Goal: Task Accomplishment & Management: Manage account settings

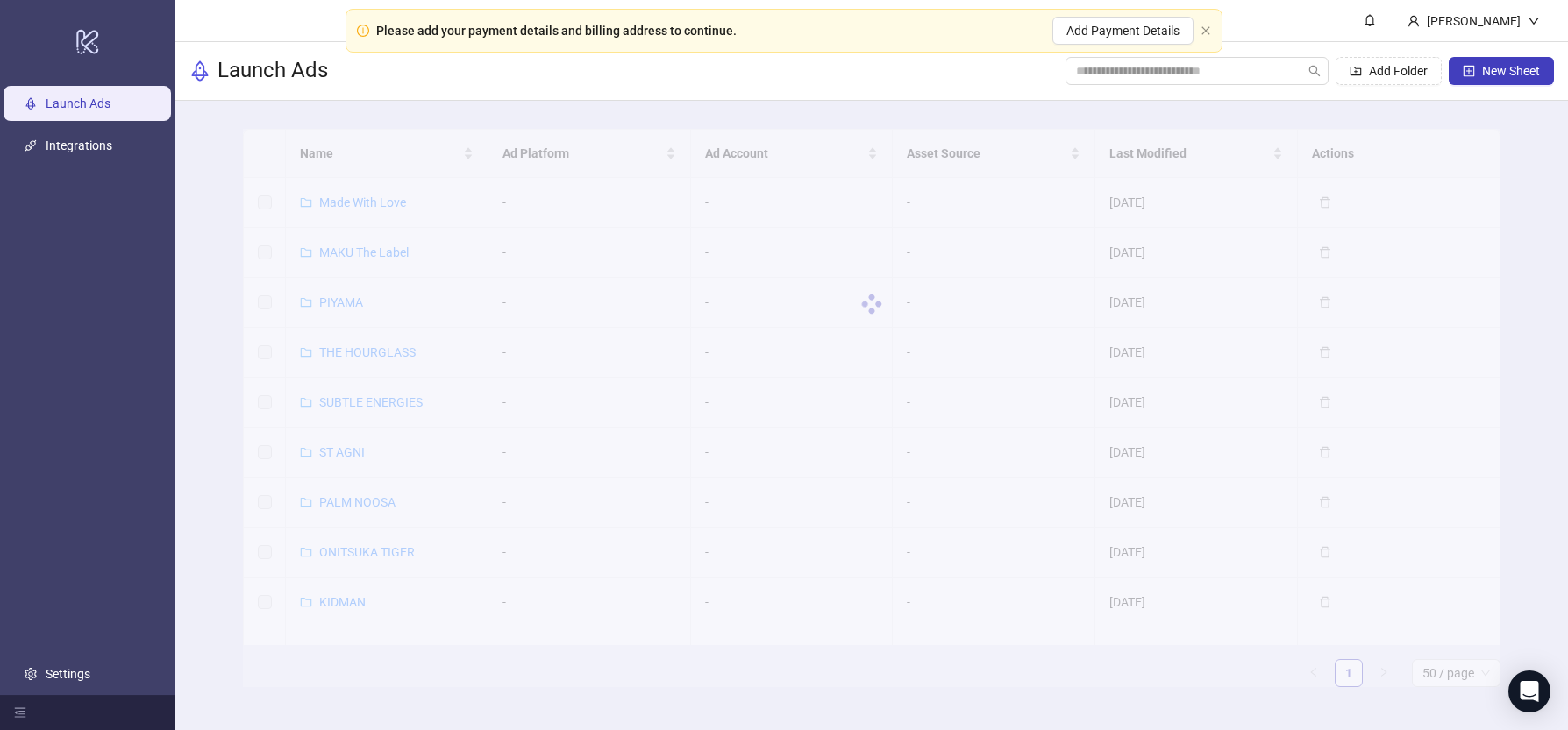
click at [1205, 37] on div "Please add your payment details and billing address to continue. Add Payment De…" at bounding box center [783, 31] width 877 height 44
click at [1205, 33] on icon "close" at bounding box center [1206, 31] width 11 height 11
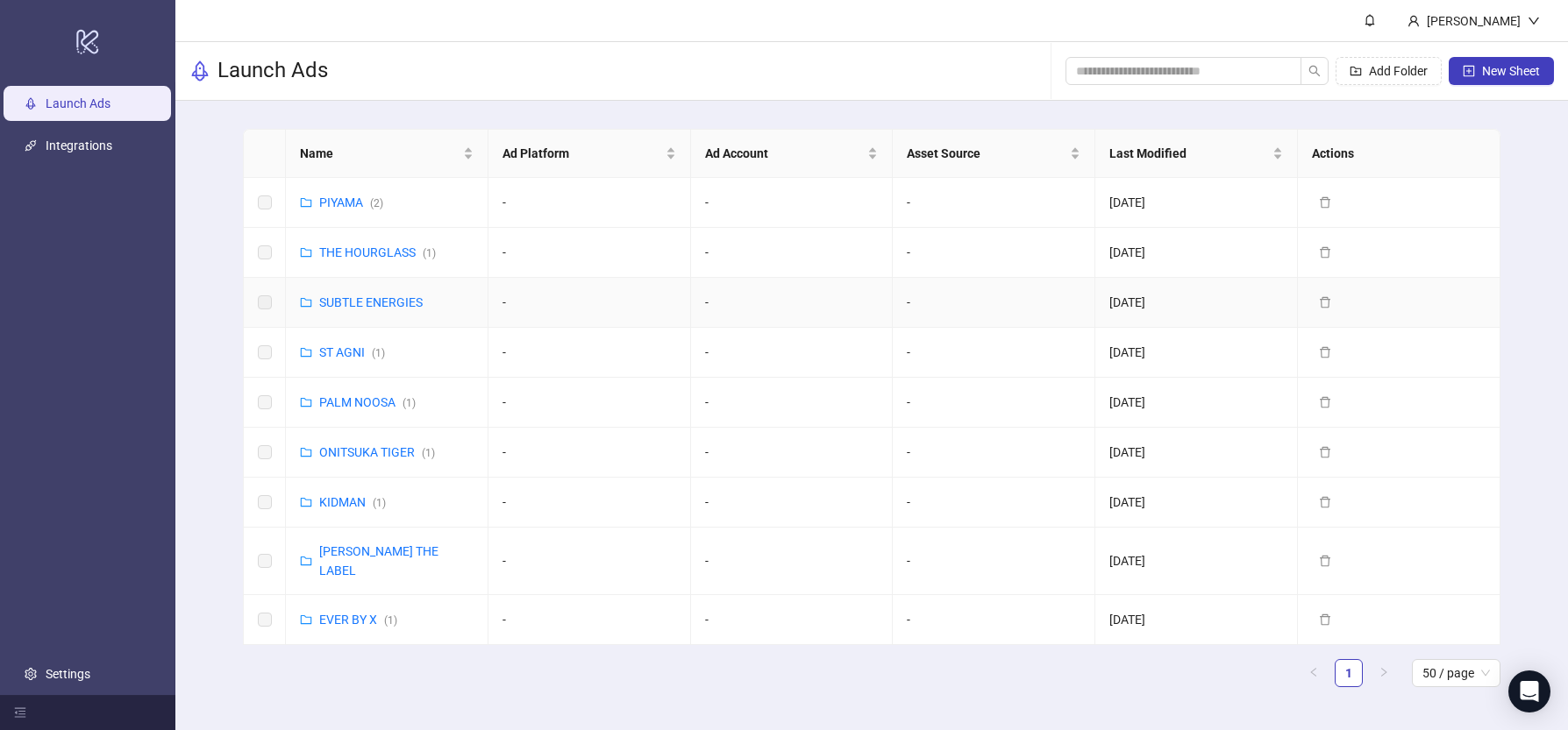
scroll to position [123, 0]
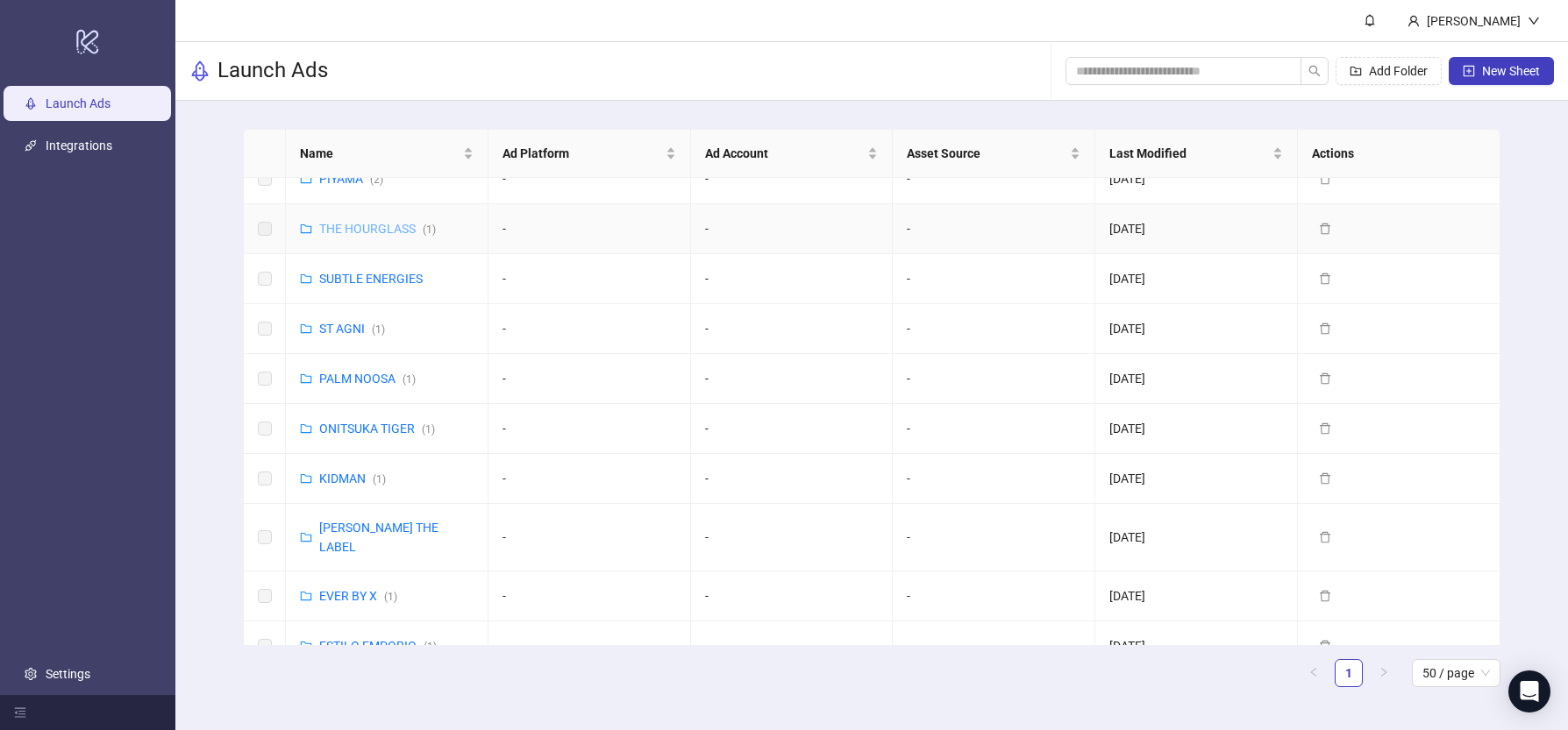
click at [344, 227] on link "THE HOURGLASS ( 1 )" at bounding box center [378, 228] width 117 height 14
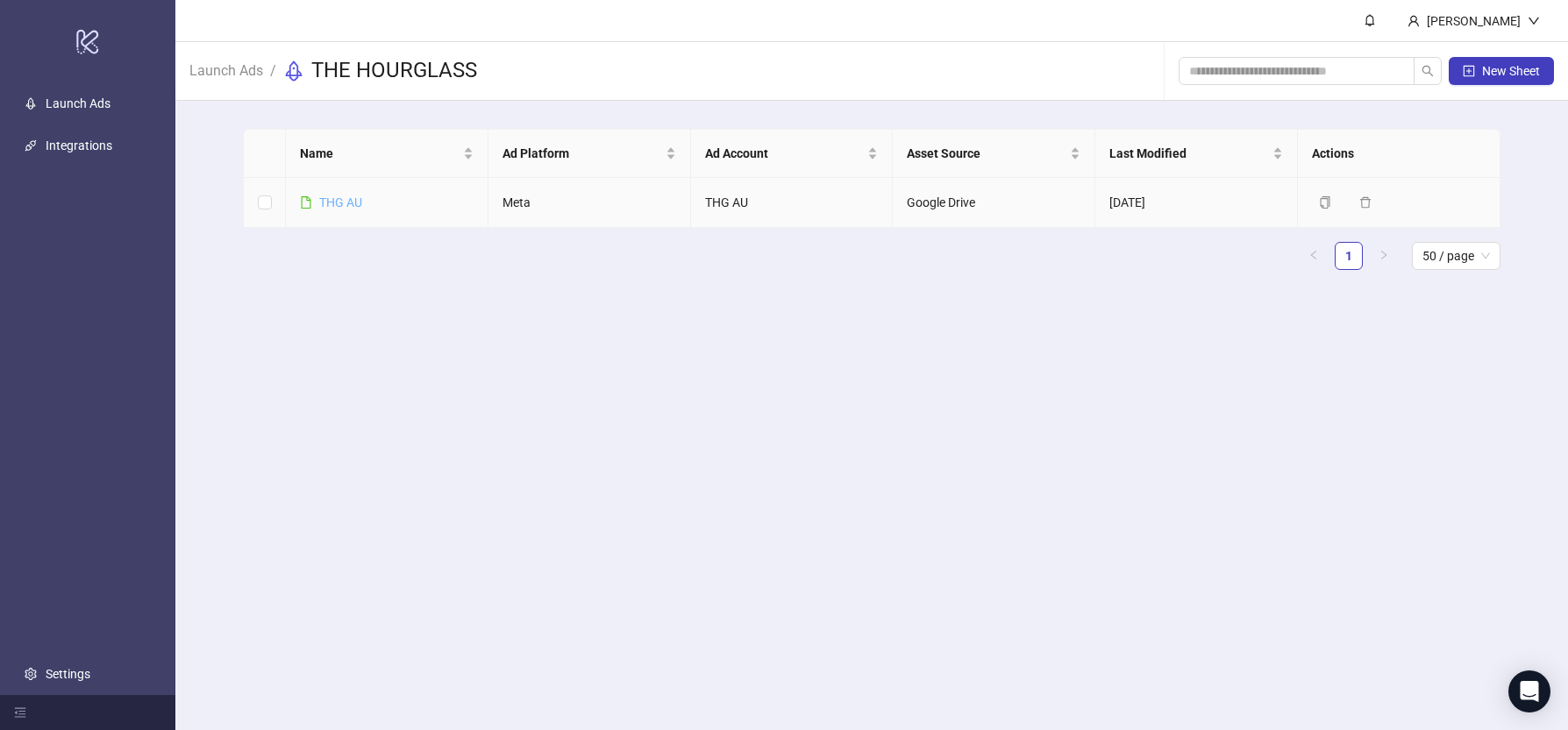
click at [336, 206] on link "THG AU" at bounding box center [340, 203] width 43 height 14
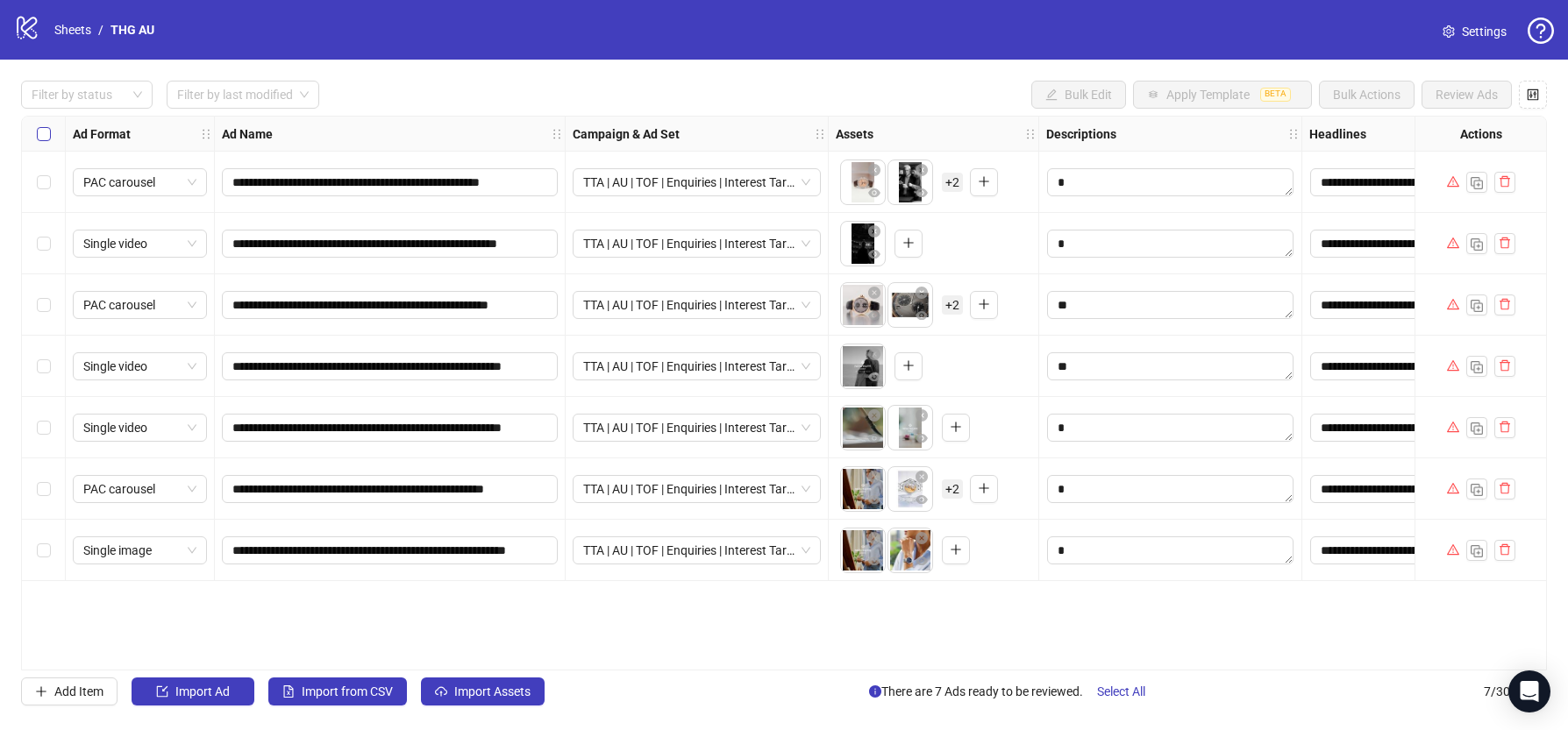
click at [48, 125] on label "Select all rows" at bounding box center [44, 134] width 14 height 19
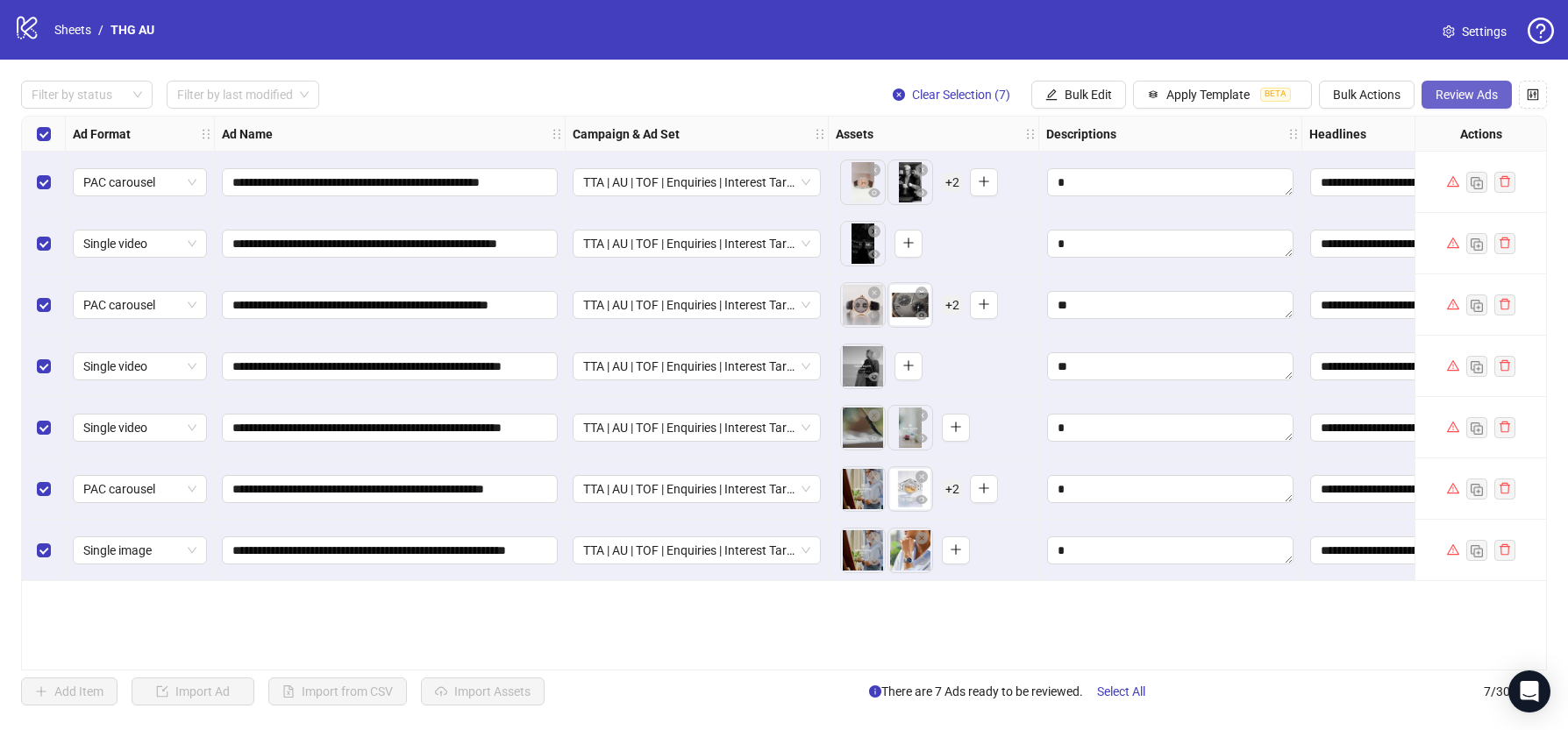
click at [1462, 100] on span "Review Ads" at bounding box center [1466, 95] width 62 height 14
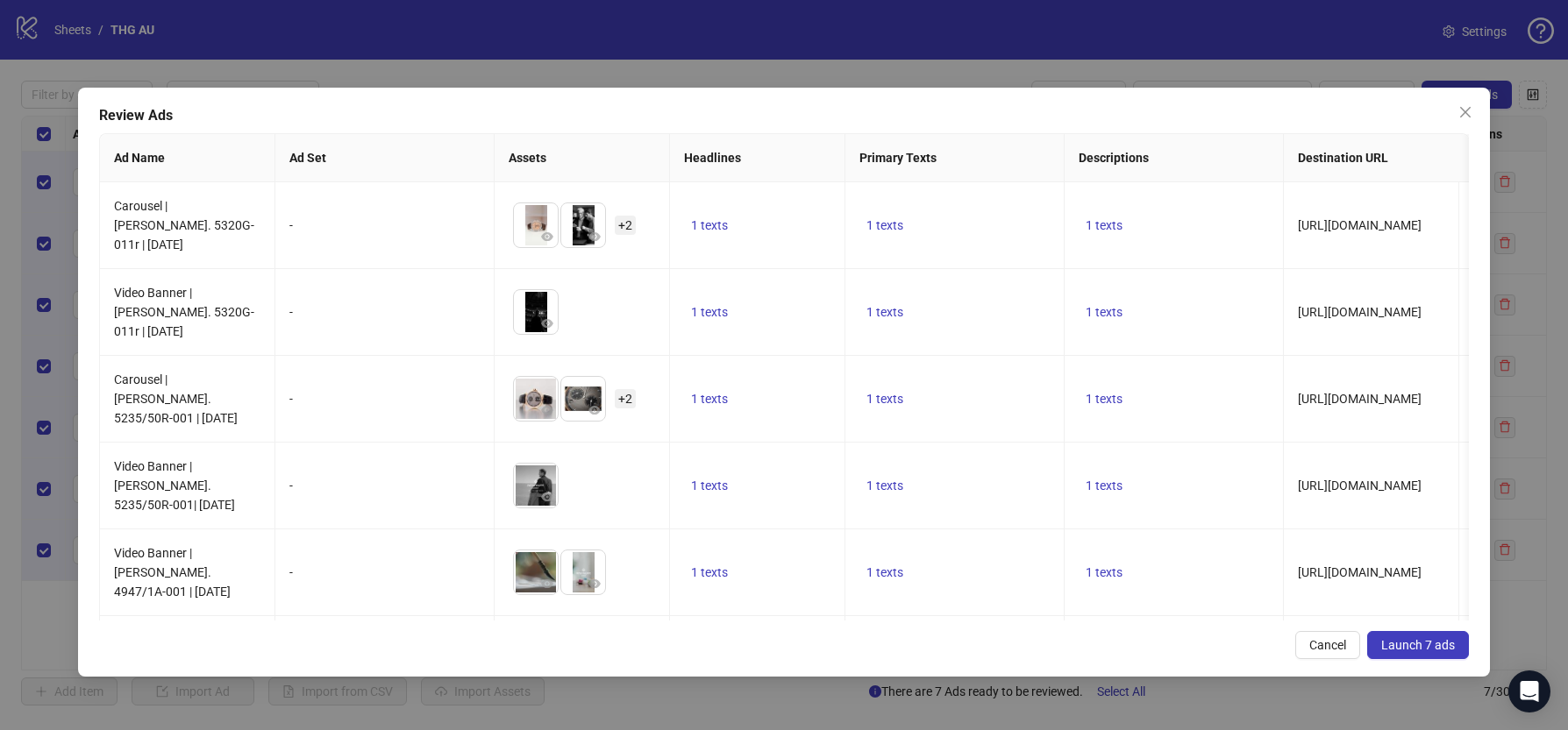
click at [1423, 646] on span "Launch 7 ads" at bounding box center [1417, 645] width 74 height 14
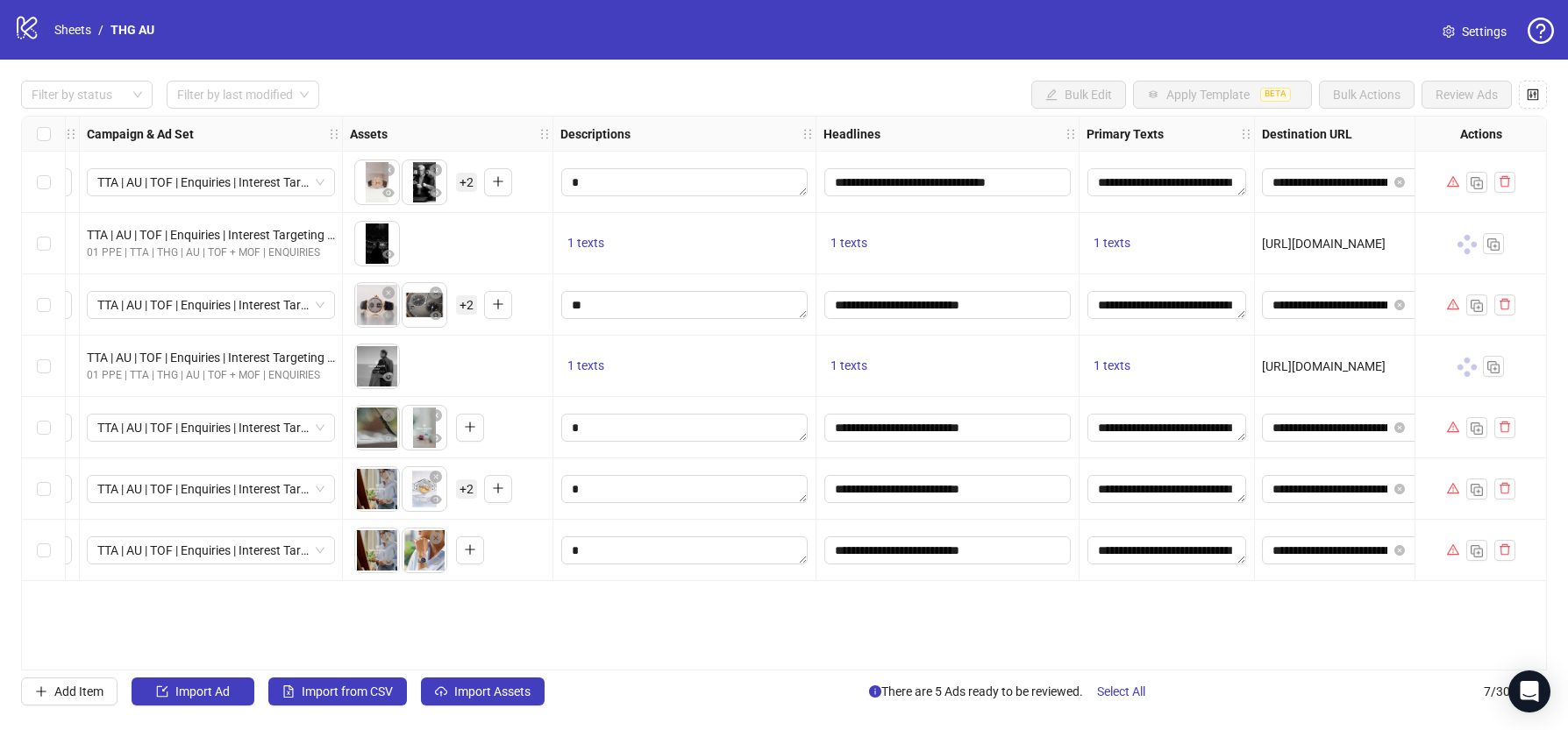
scroll to position [0, 884]
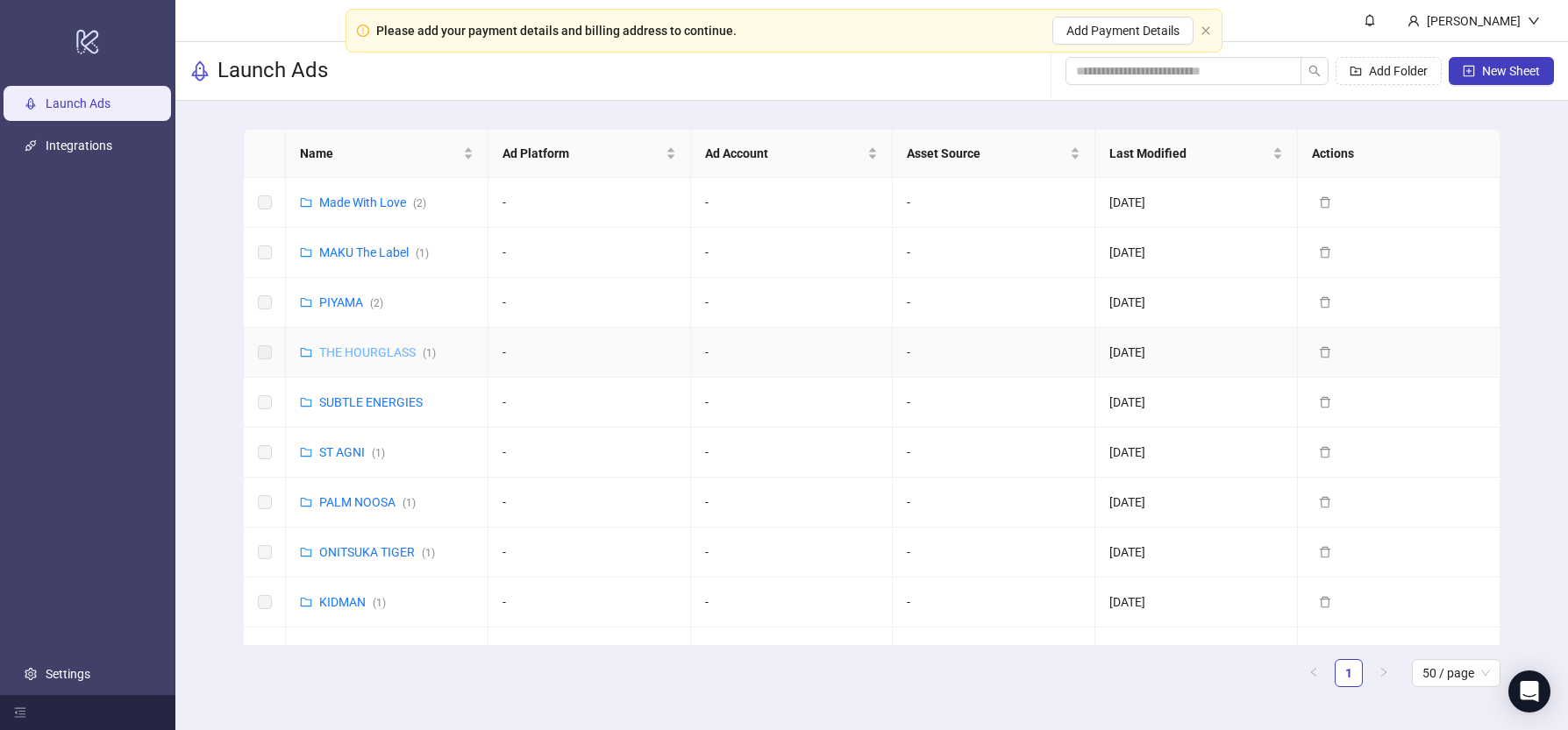
click at [378, 354] on link "THE HOURGLASS ( 1 )" at bounding box center [378, 352] width 117 height 14
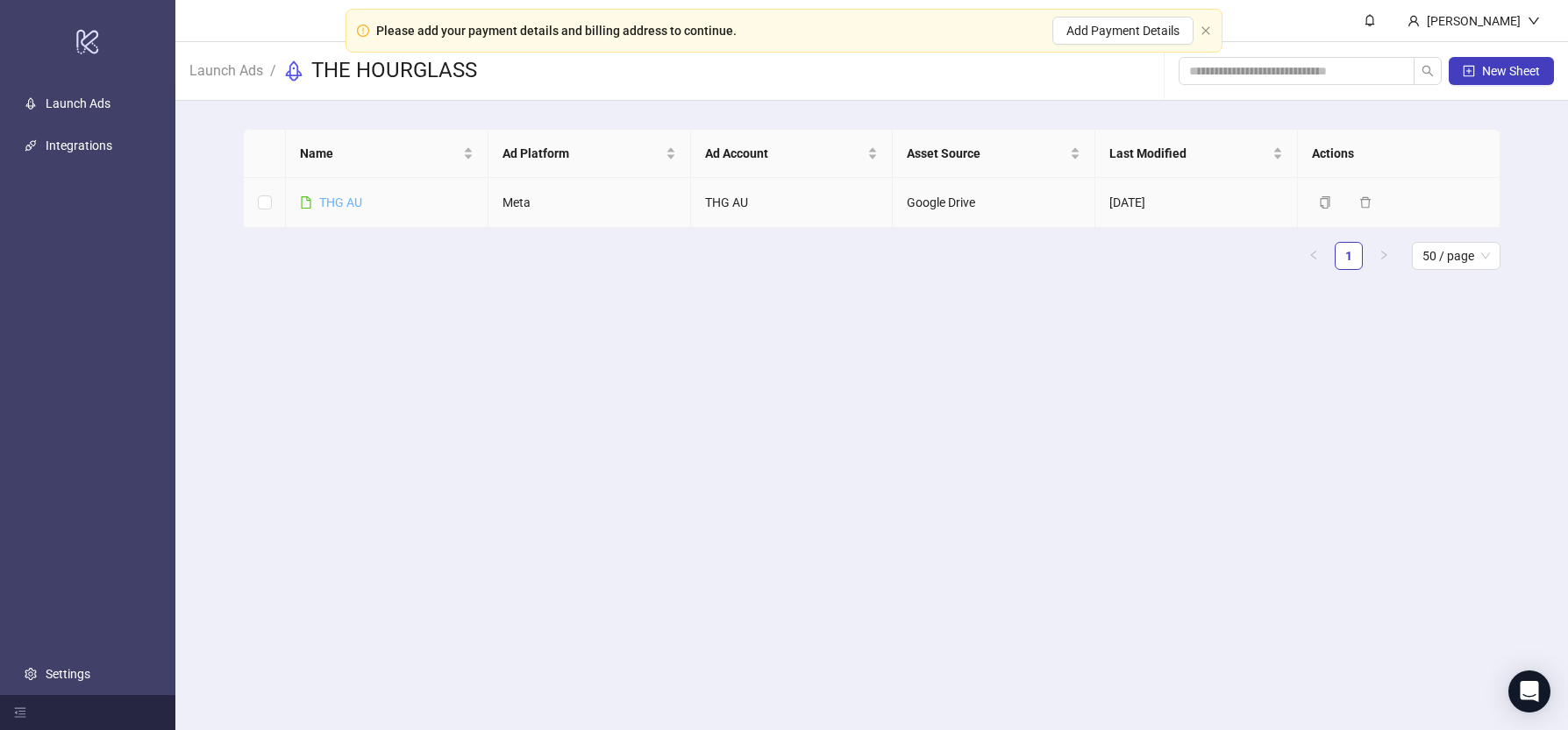
click at [350, 200] on link "THG AU" at bounding box center [340, 203] width 43 height 14
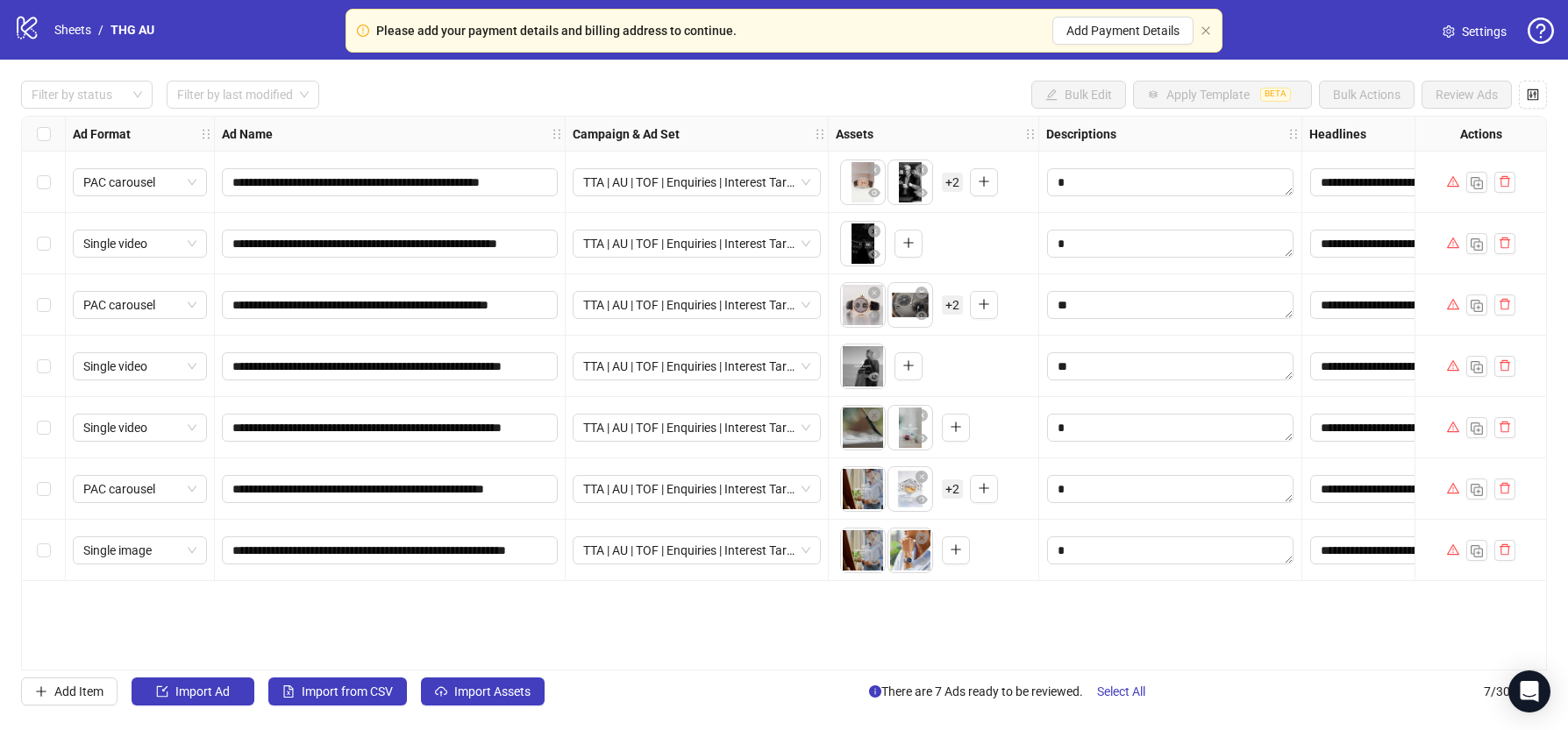
click at [50, 133] on div "Select all rows" at bounding box center [44, 134] width 44 height 35
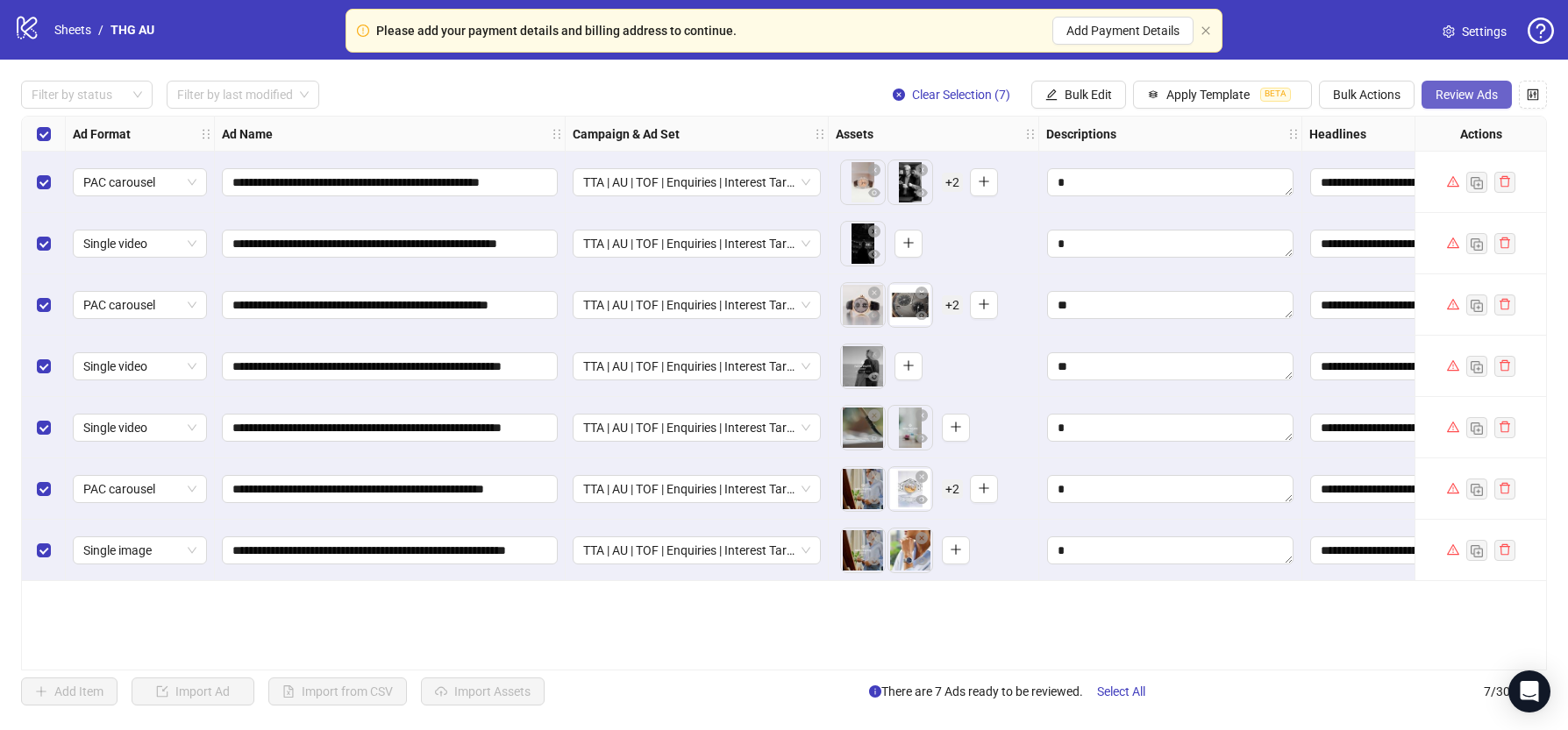
click at [1482, 90] on span "Review Ads" at bounding box center [1466, 95] width 62 height 14
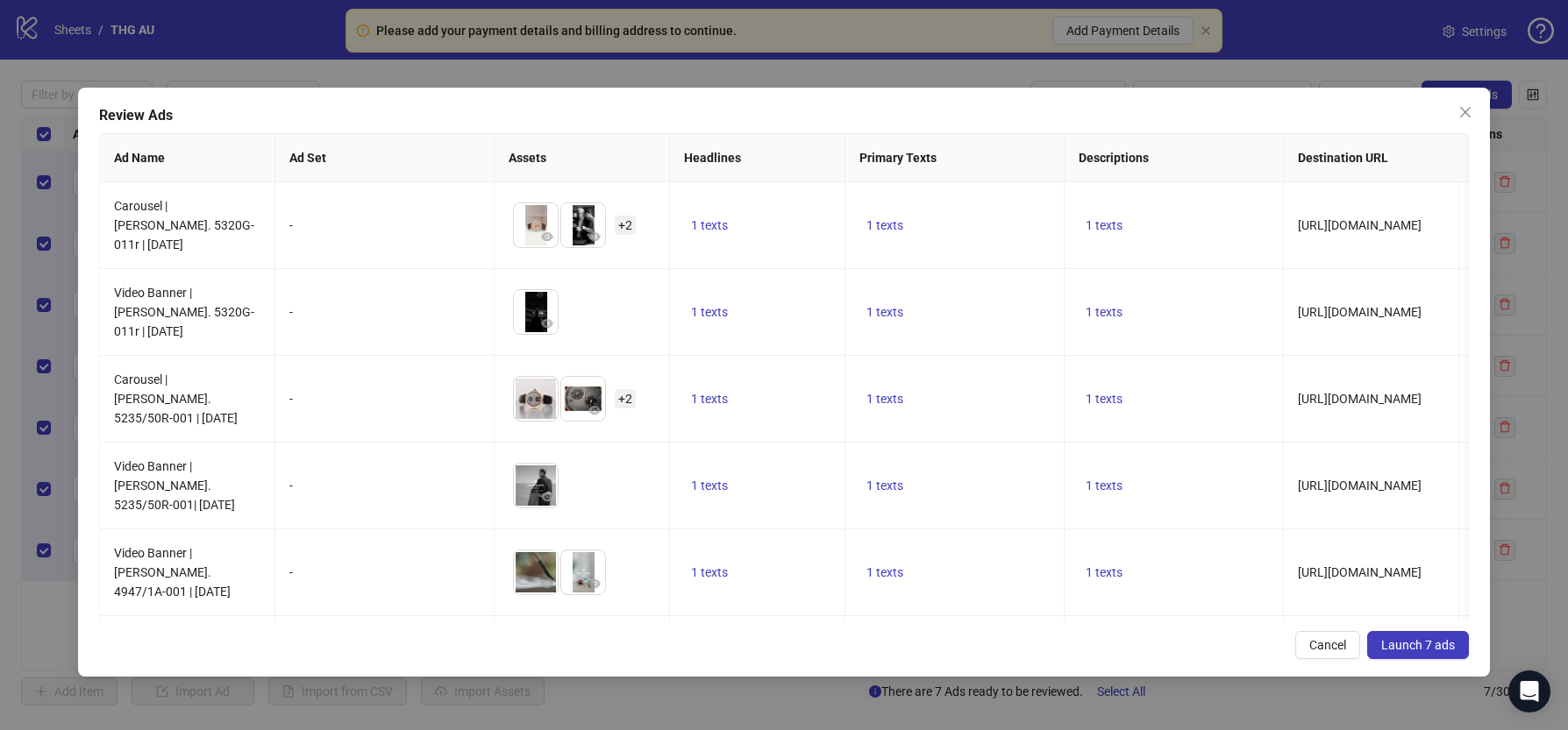
click at [1411, 640] on span "Launch 7 ads" at bounding box center [1417, 645] width 74 height 14
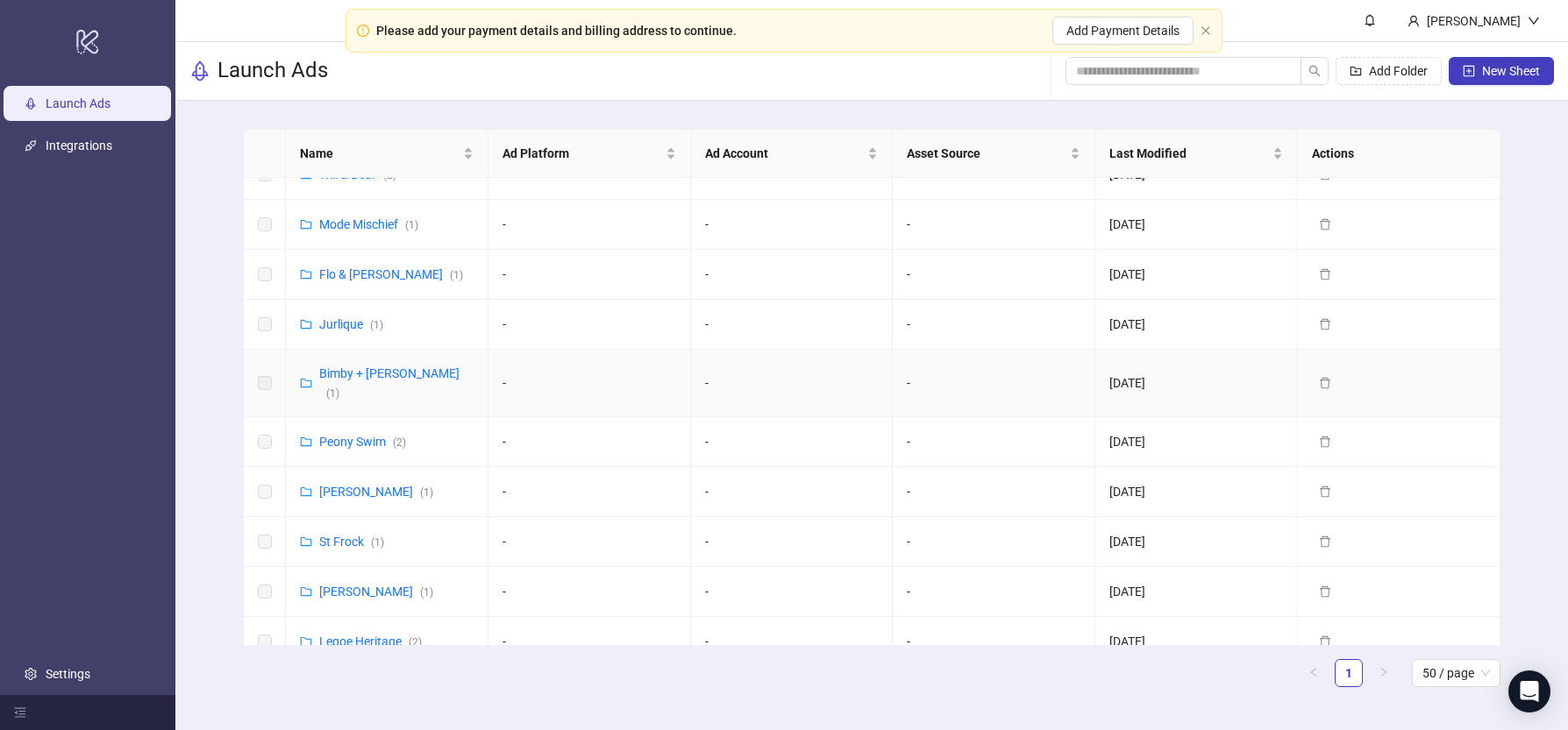
scroll to position [1069, 0]
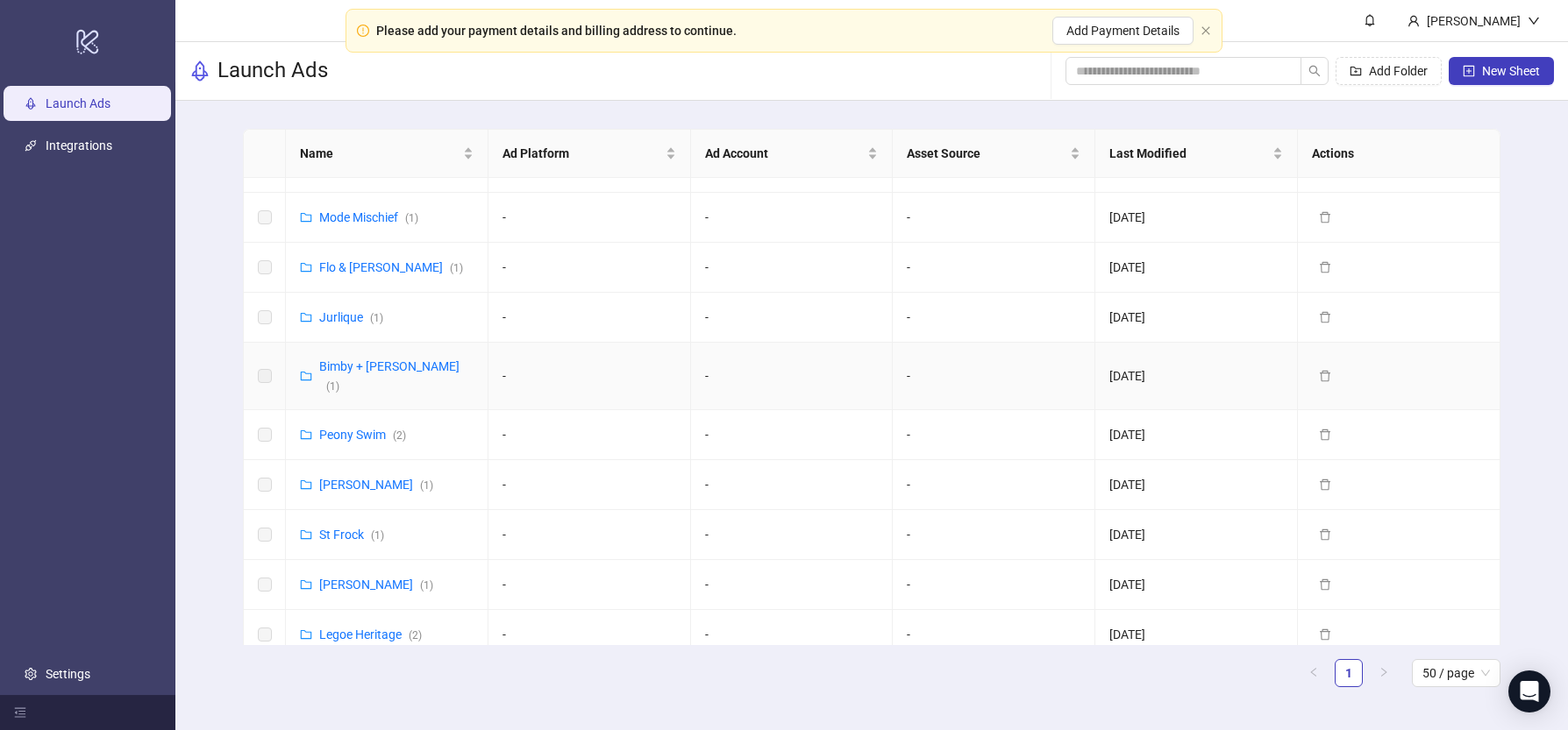
click at [363, 343] on td "Bimby + [PERSON_NAME] ( 1 )" at bounding box center [387, 376] width 203 height 68
click at [358, 359] on link "Bimby + Roy ( 1 )" at bounding box center [389, 376] width 141 height 33
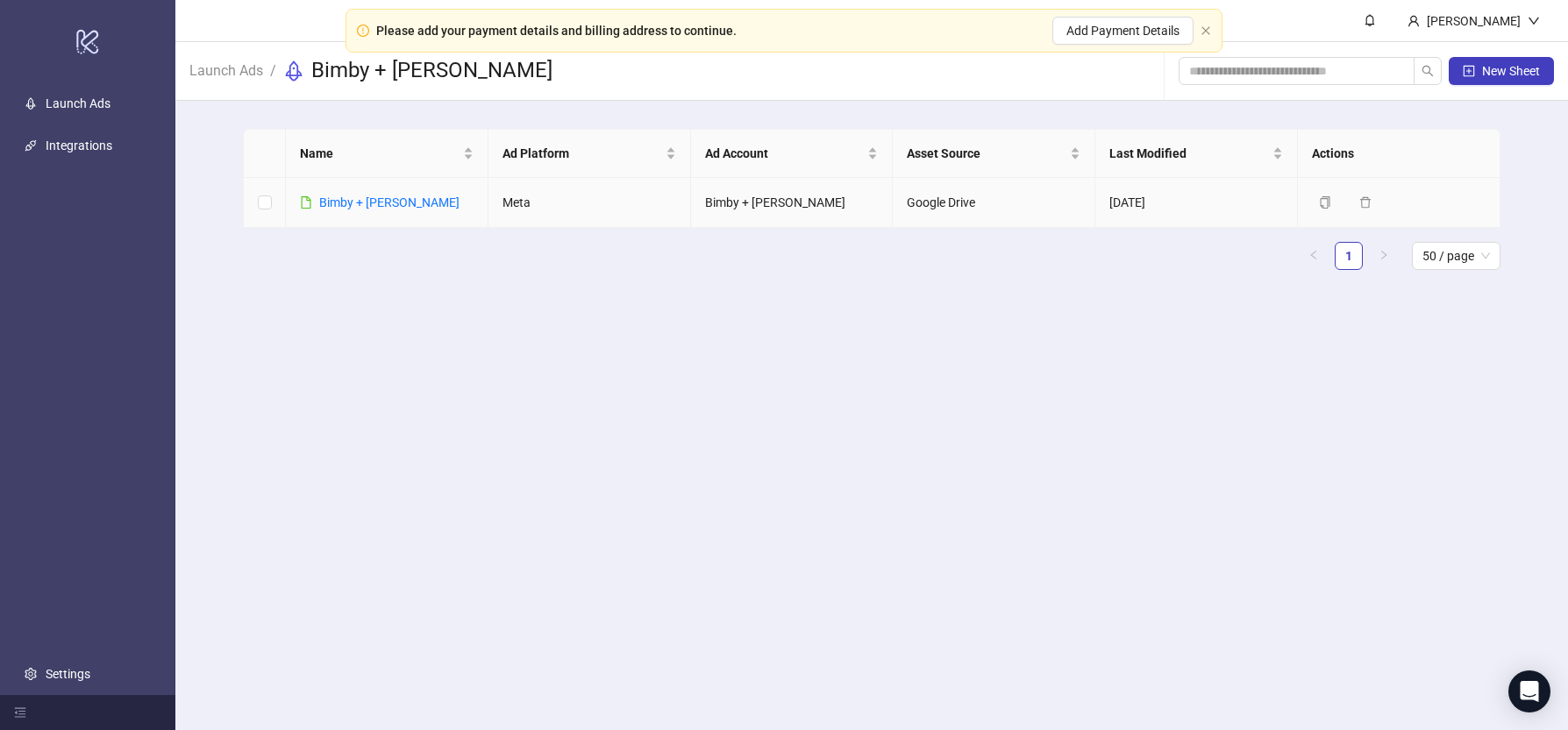
click at [357, 200] on link "Bimby + [PERSON_NAME]" at bounding box center [389, 203] width 141 height 14
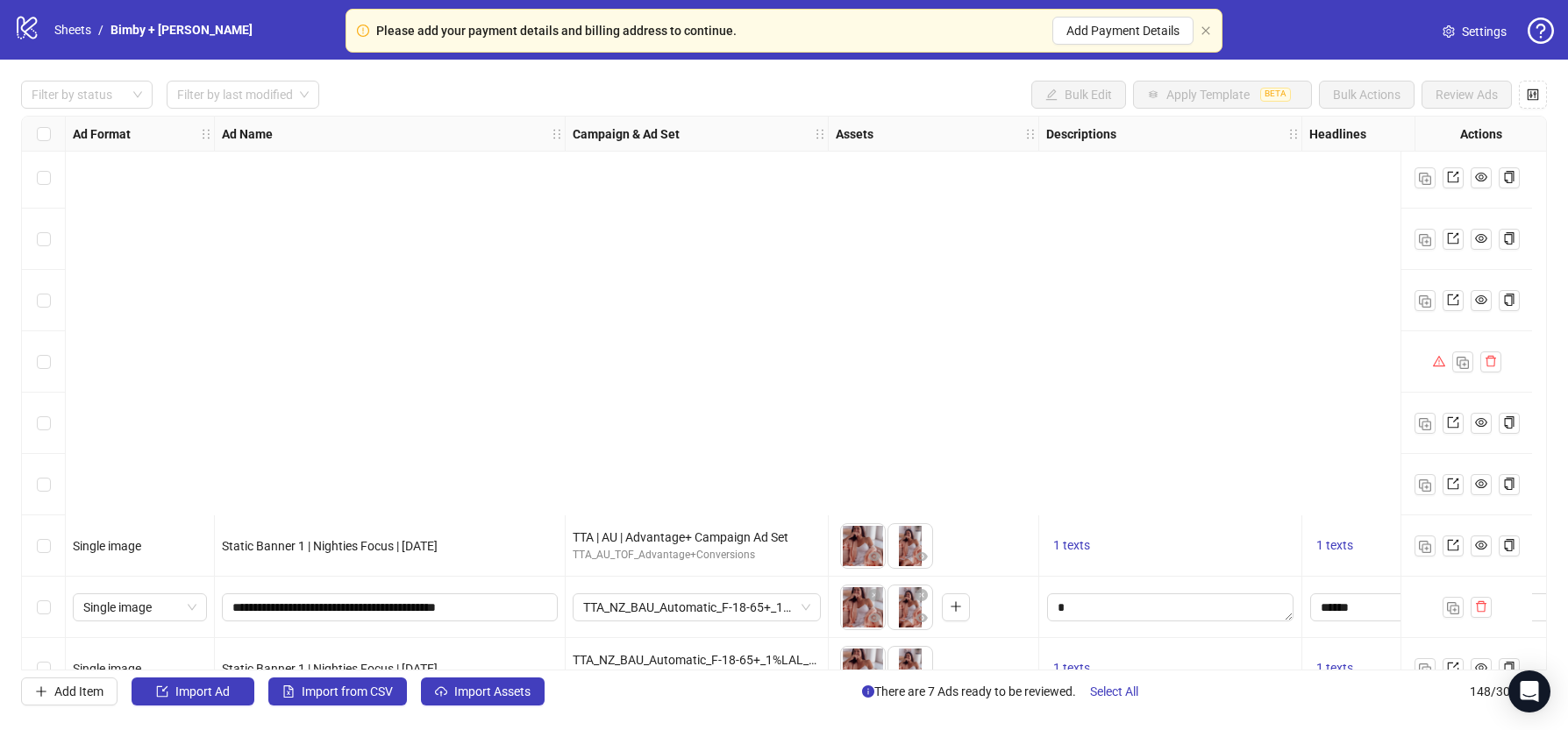
scroll to position [8568, 0]
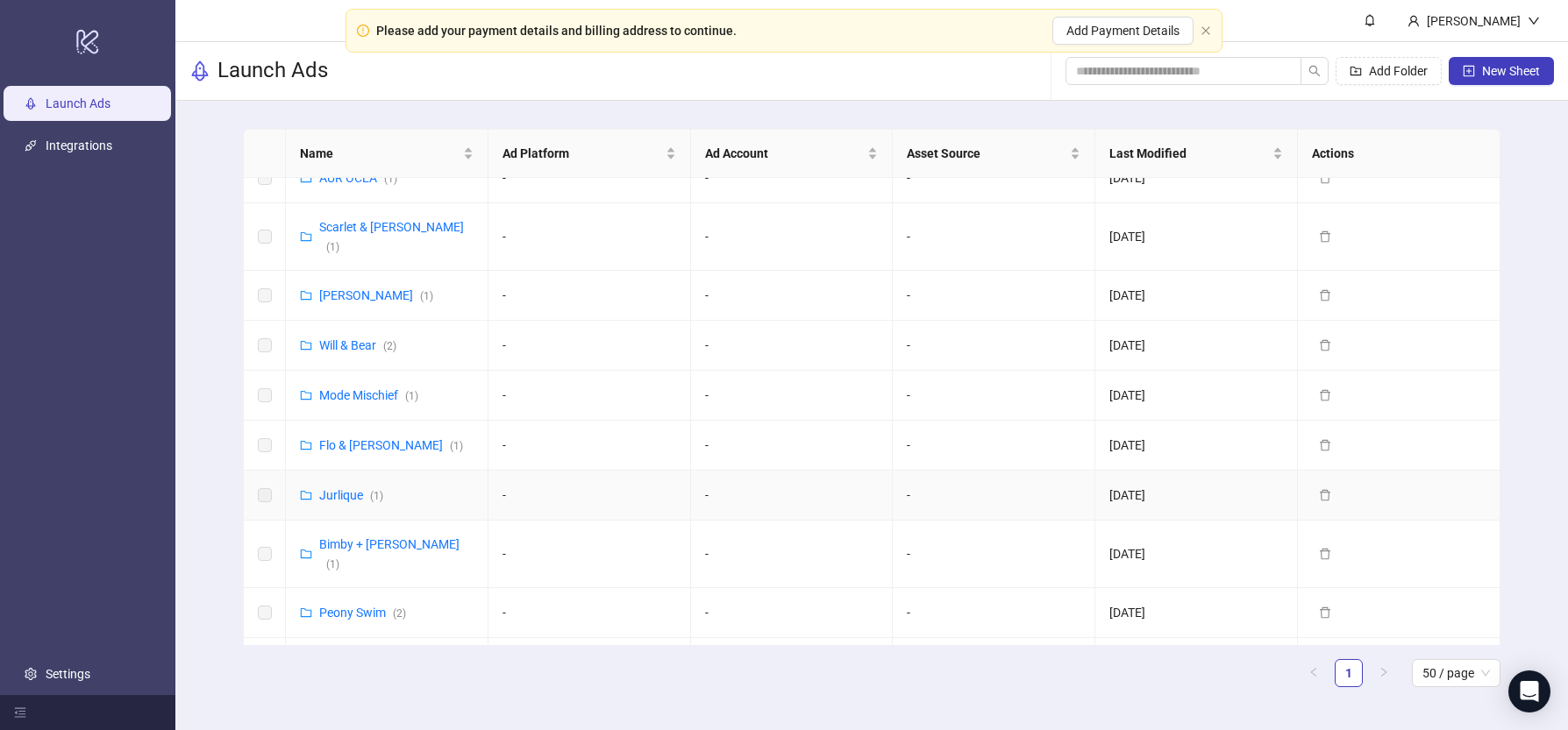
scroll to position [926, 0]
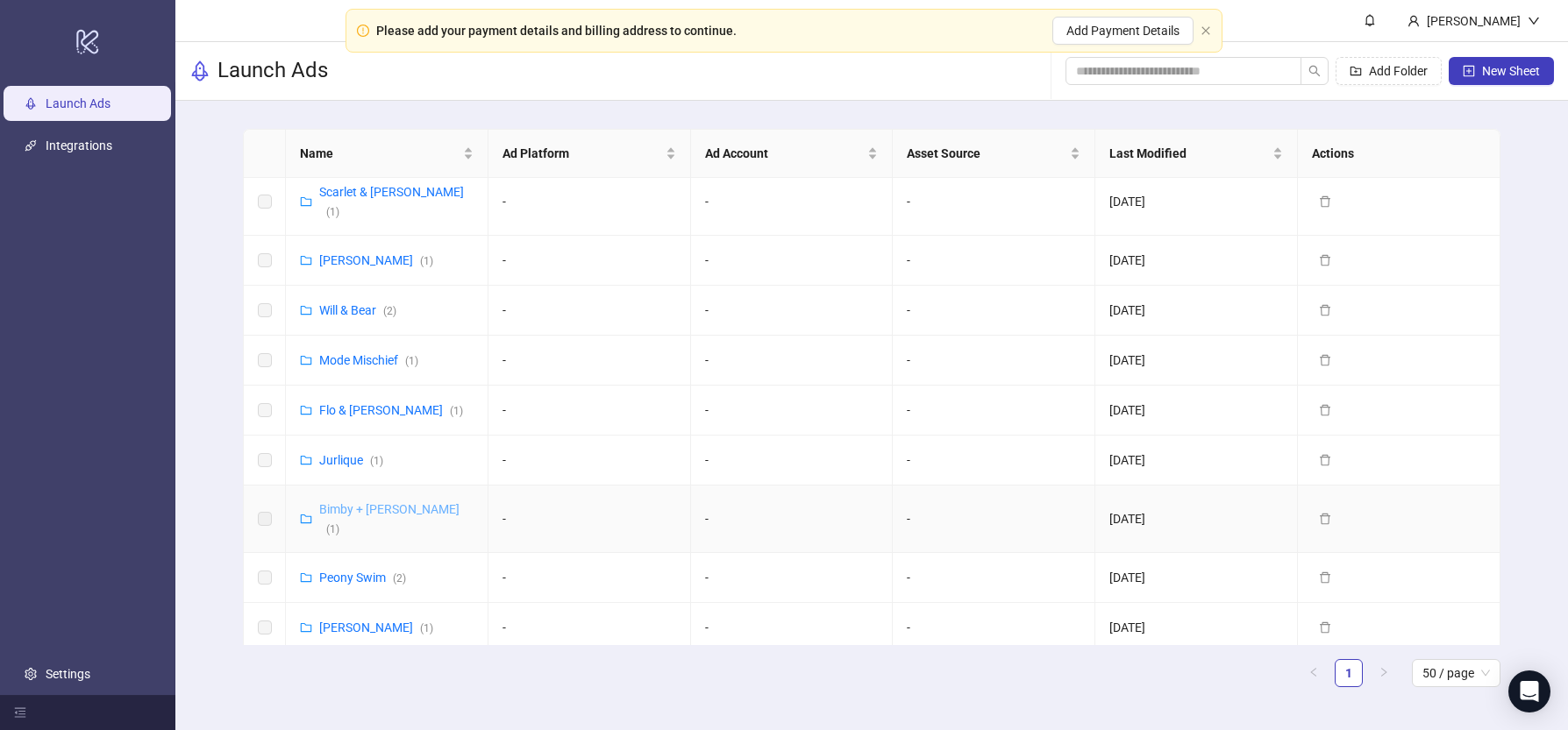
click at [351, 503] on link "Bimby + Roy ( 1 )" at bounding box center [389, 519] width 141 height 33
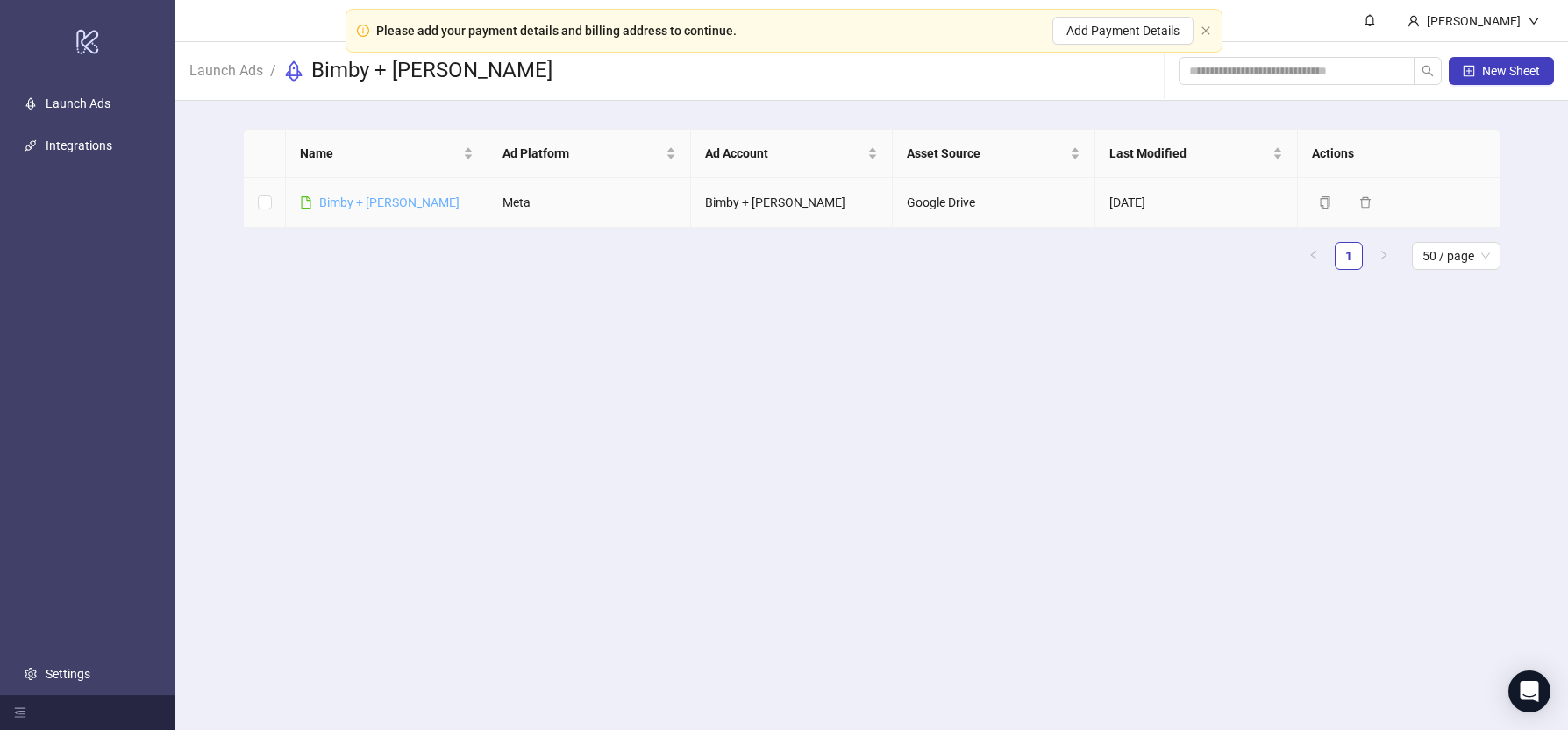
click at [378, 205] on link "Bimby + [PERSON_NAME]" at bounding box center [389, 203] width 141 height 14
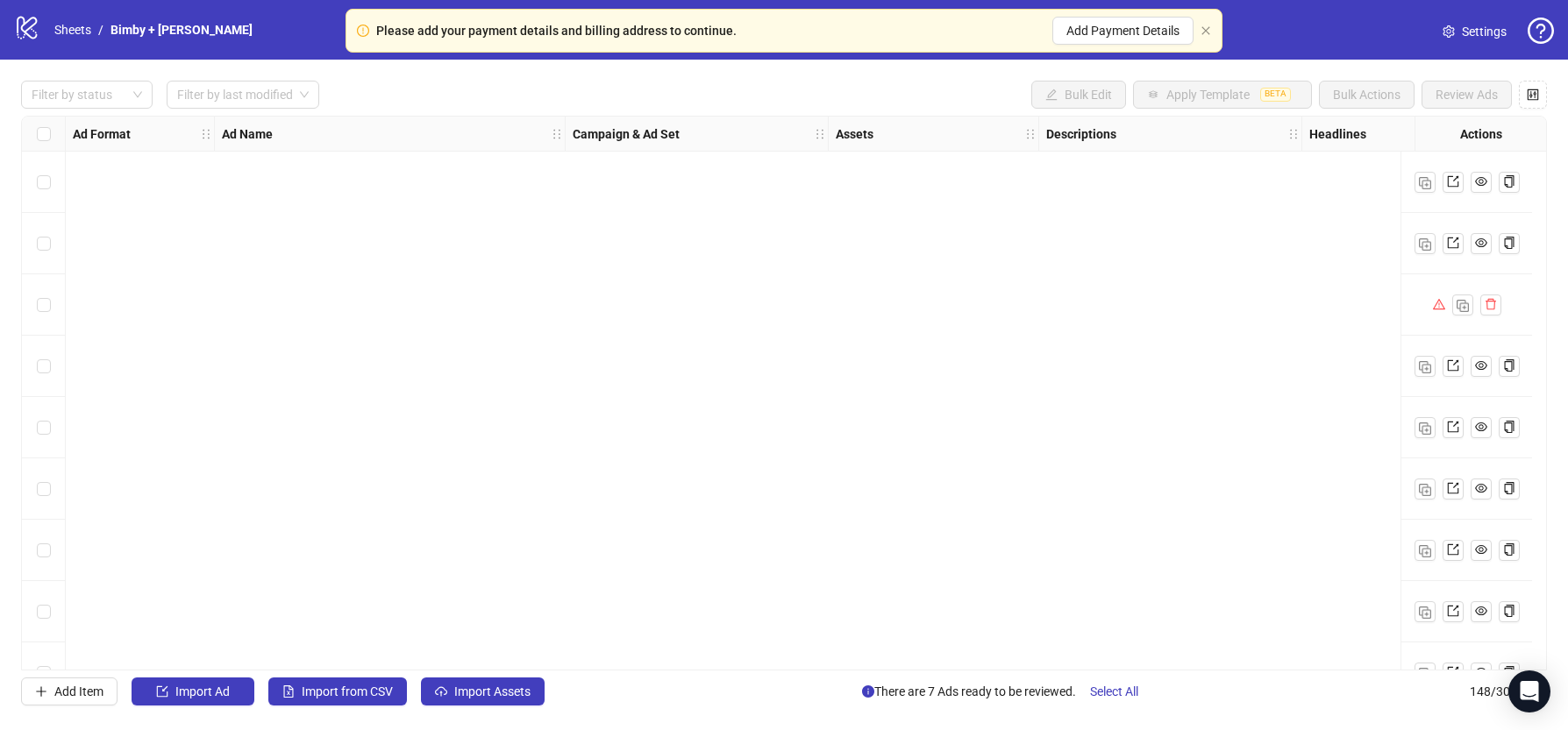
scroll to position [1907, 0]
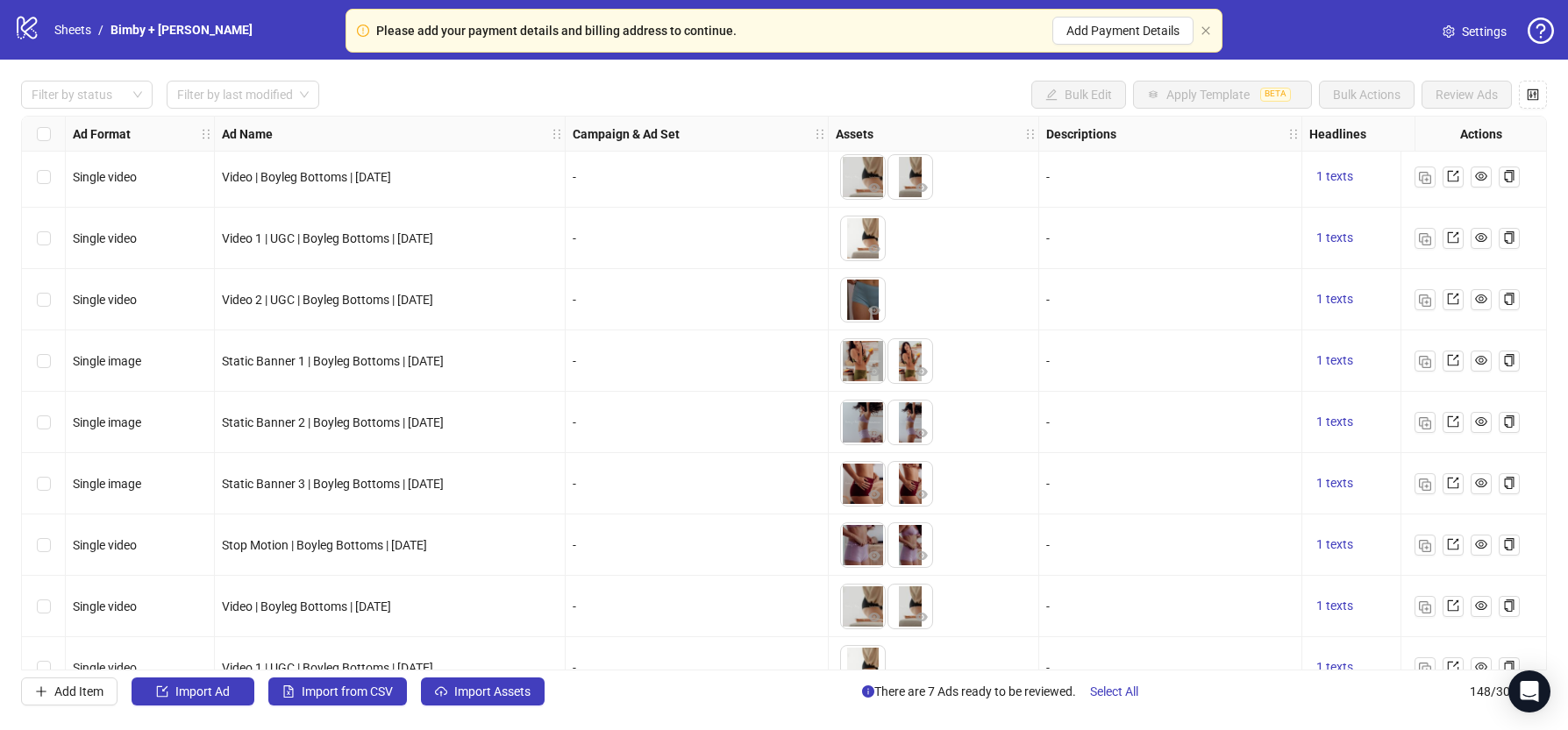
click at [1464, 12] on div "logo/logo-mobile Sheets / Bimby + Roy Settings" at bounding box center [784, 30] width 1568 height 59
click at [1473, 31] on span "Settings" at bounding box center [1484, 32] width 45 height 19
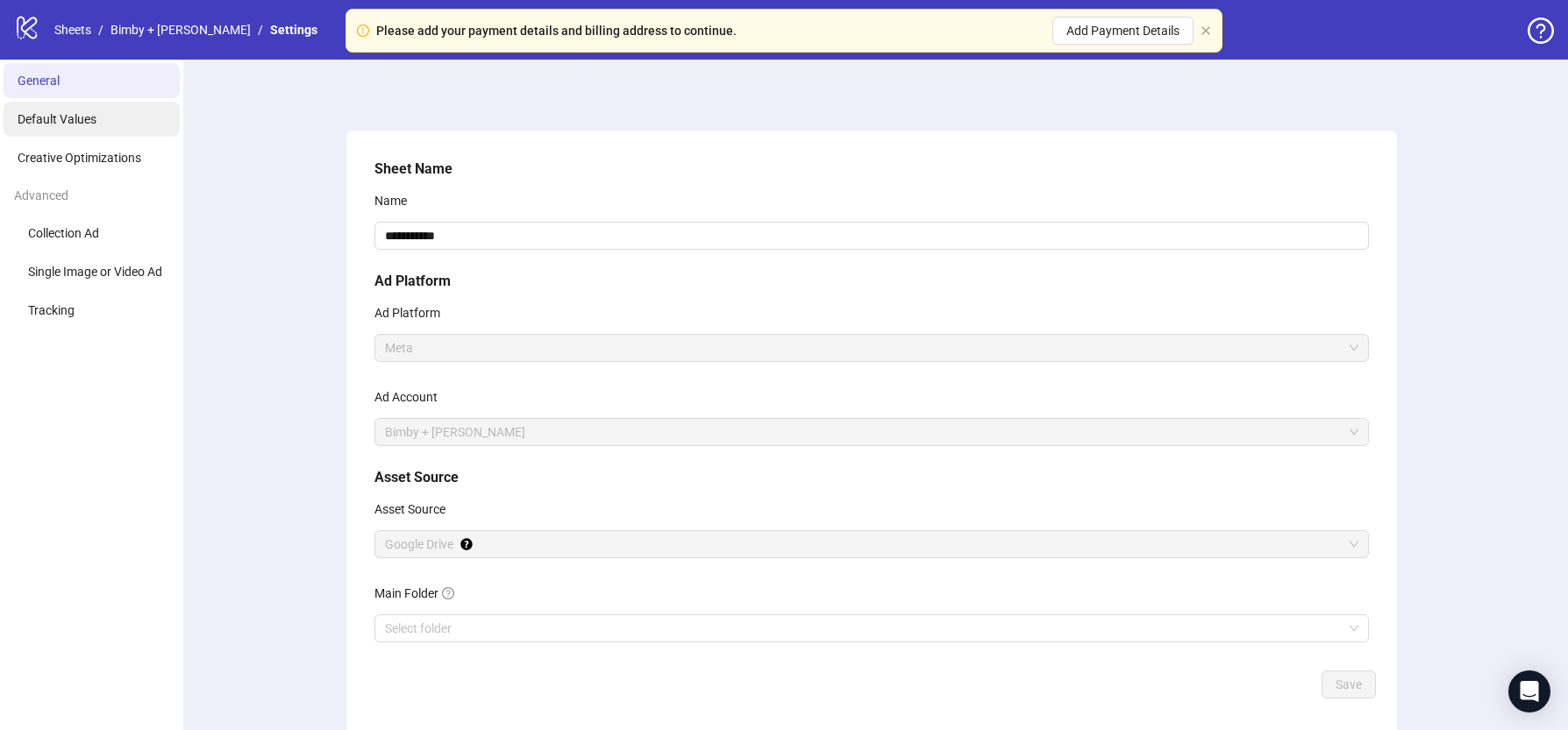
click at [113, 108] on li "Default Values" at bounding box center [92, 118] width 176 height 35
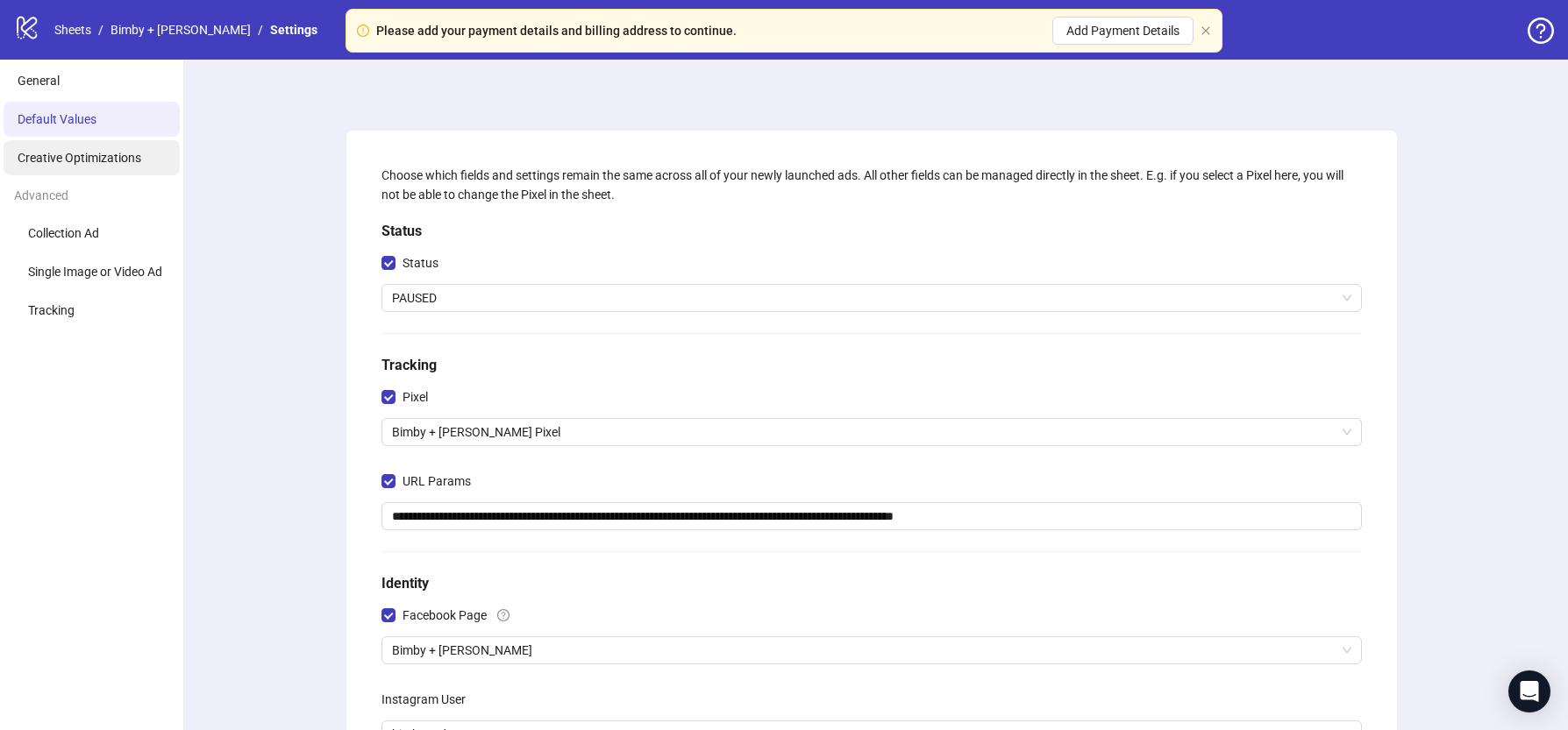
click at [136, 152] on span "Creative Optimizations" at bounding box center [78, 158] width 123 height 14
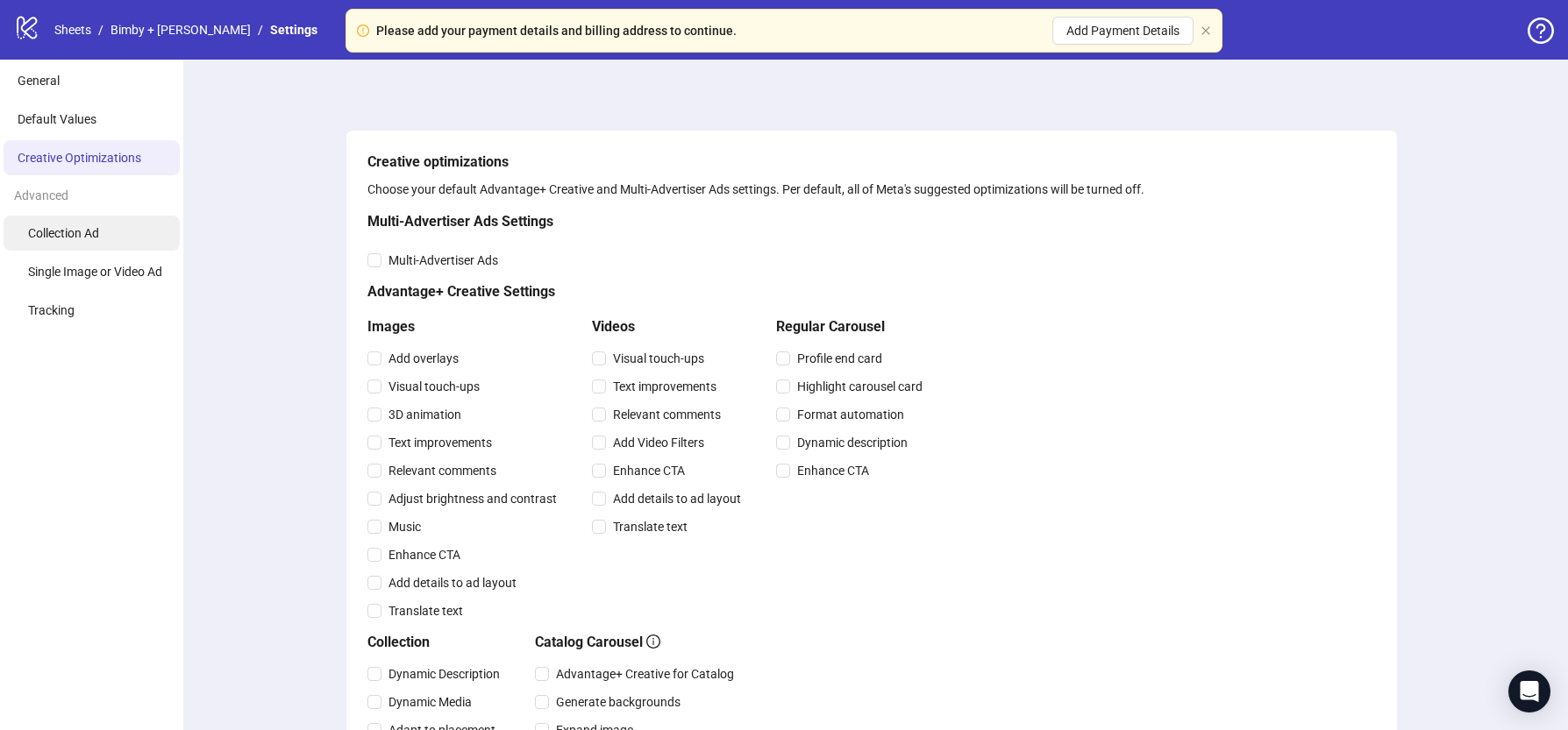
click at [117, 230] on li "Collection Ad" at bounding box center [92, 233] width 176 height 35
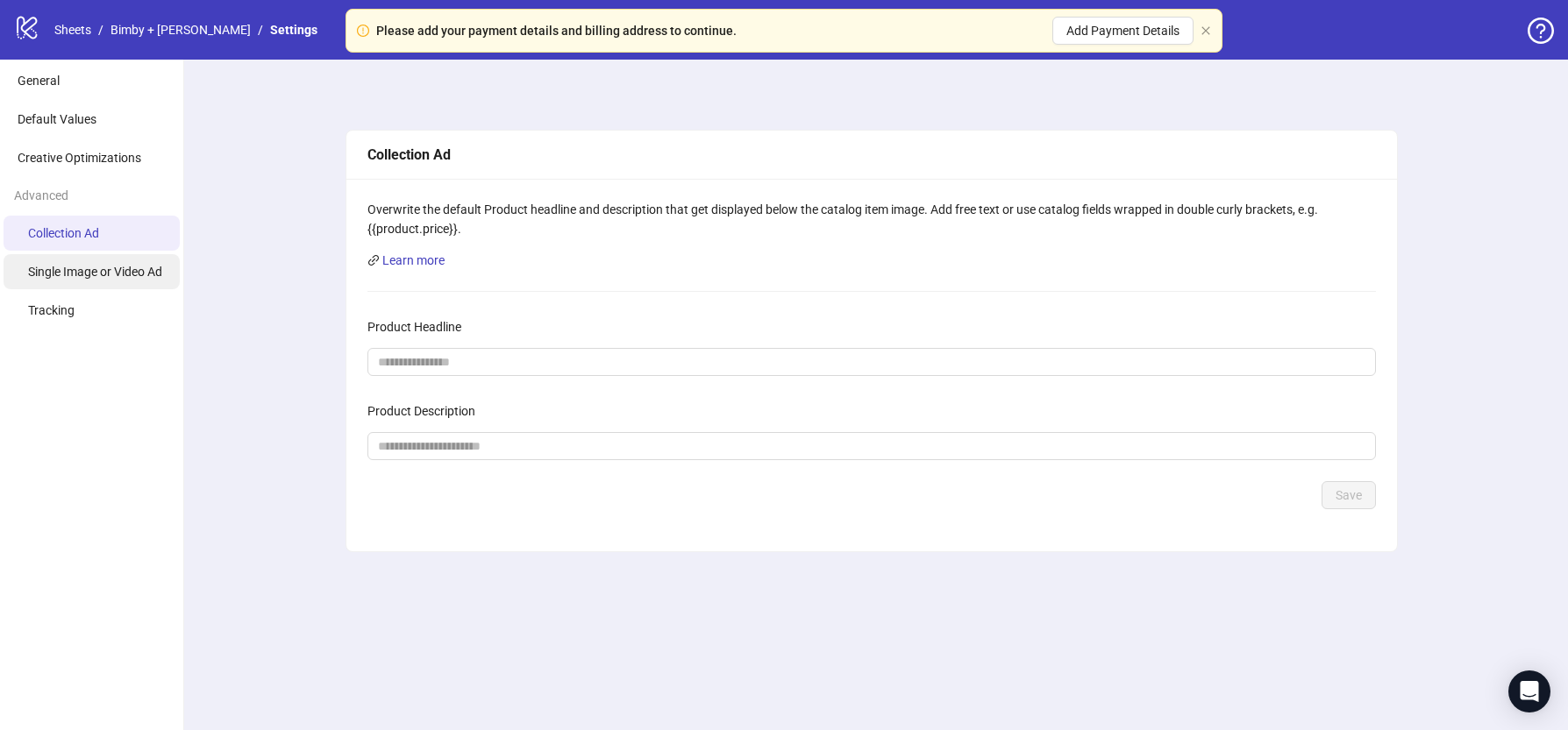
click at [106, 278] on span "Single Image or Video Ad" at bounding box center [95, 271] width 134 height 14
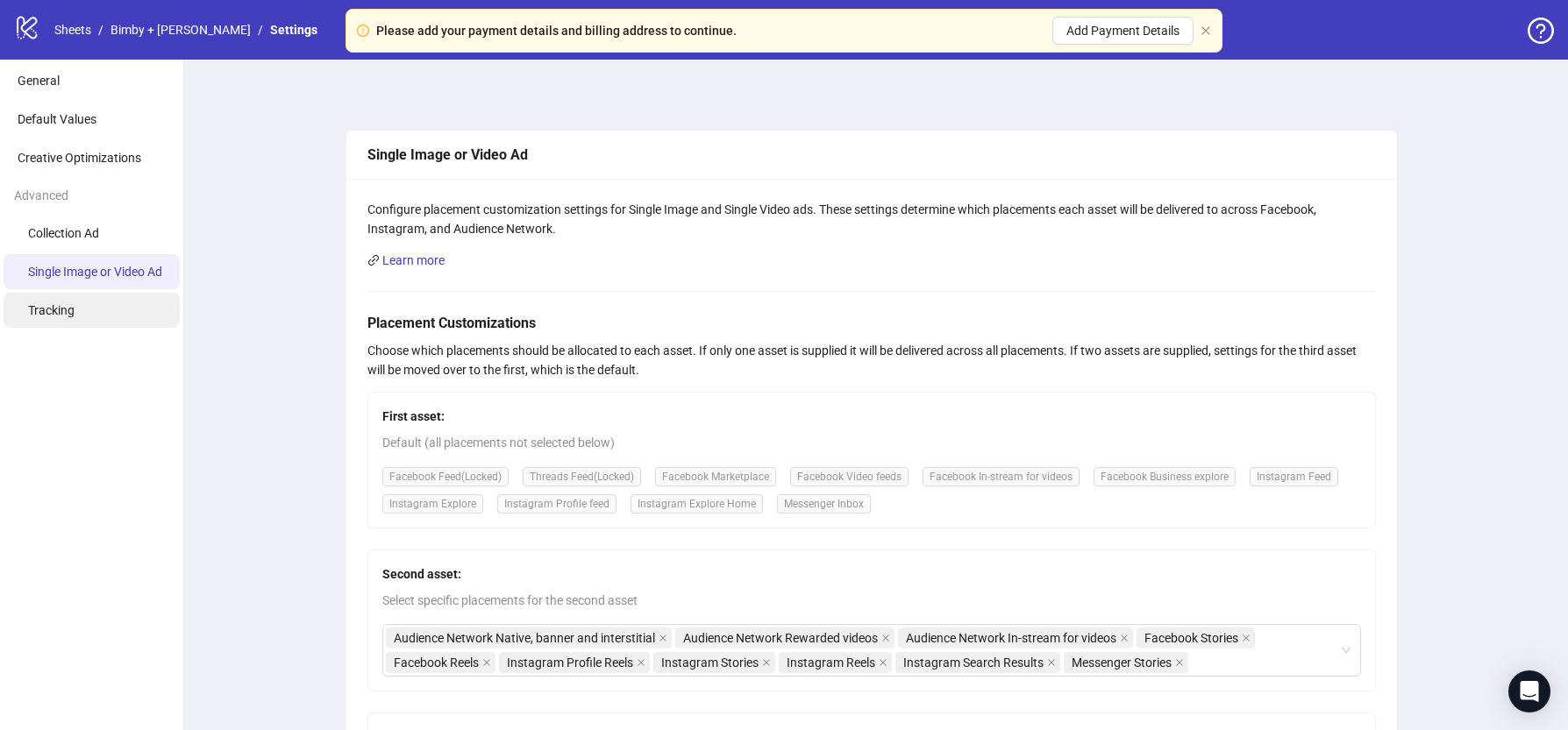
click at [97, 315] on li "Tracking" at bounding box center [92, 310] width 176 height 35
